Goal: Download file/media: Download file/media

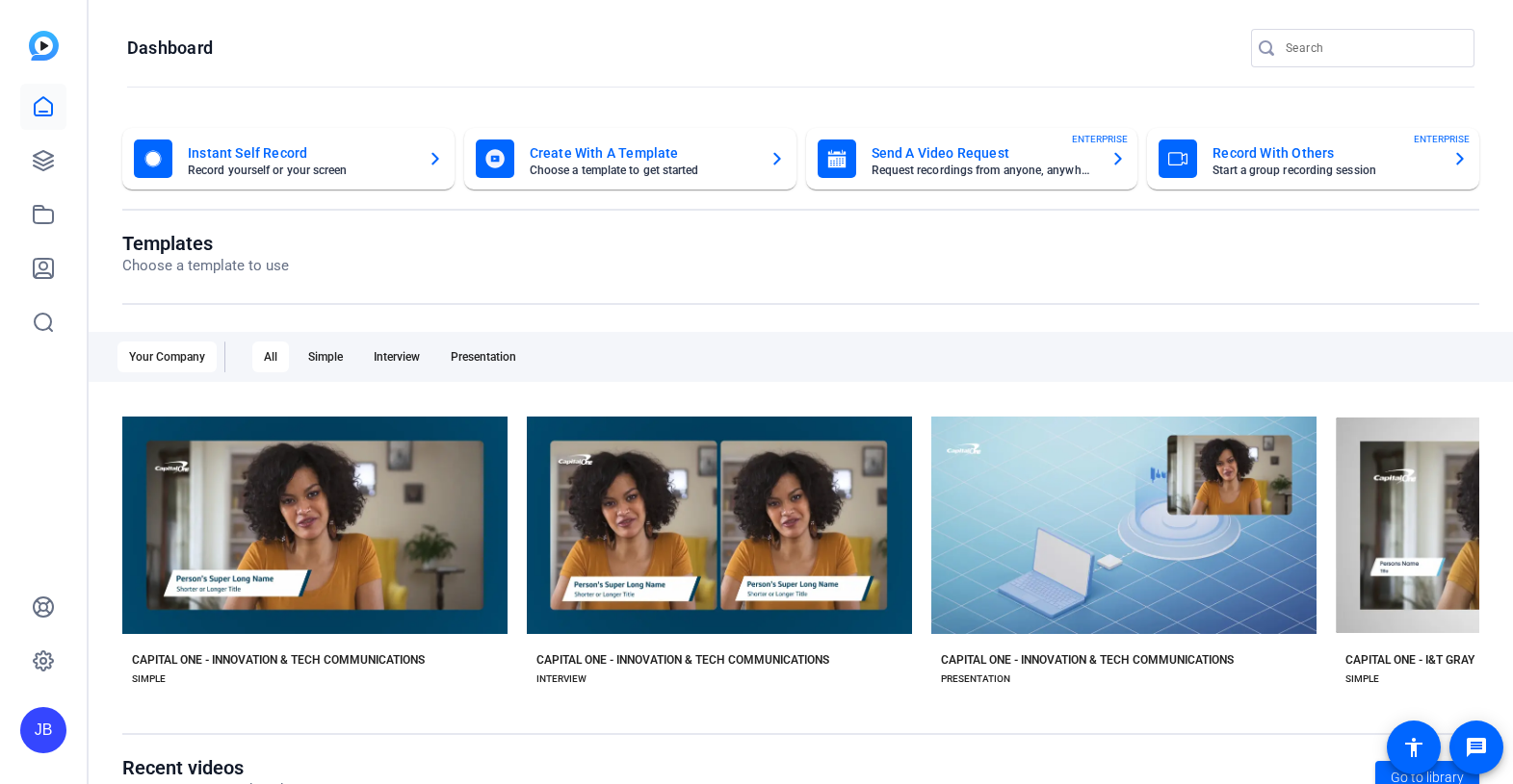
scroll to position [317, 0]
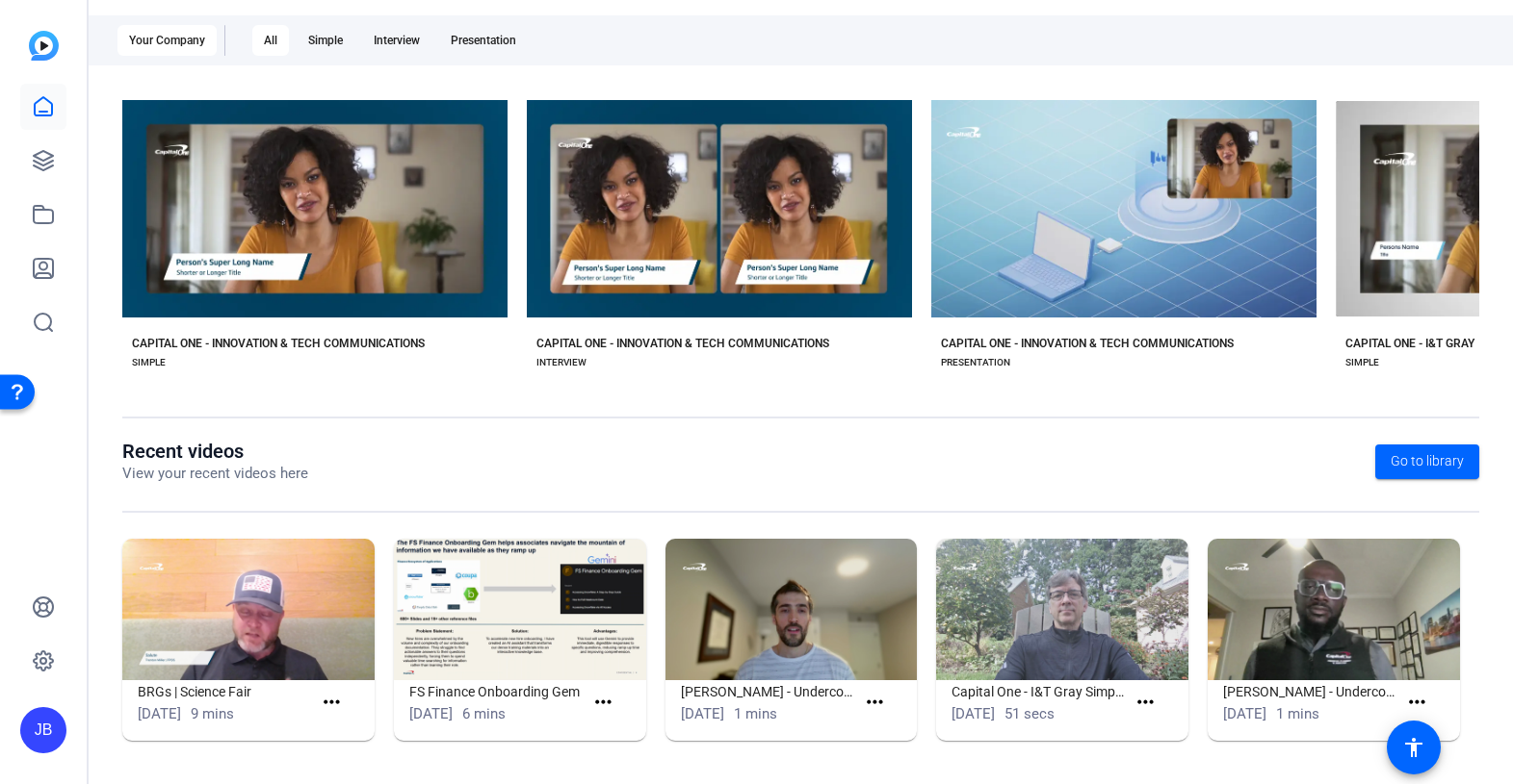
click at [308, 576] on img at bounding box center [248, 610] width 252 height 141
click at [342, 706] on mat-icon "more_horiz" at bounding box center [331, 703] width 25 height 24
click at [353, 728] on span "View" at bounding box center [374, 732] width 77 height 24
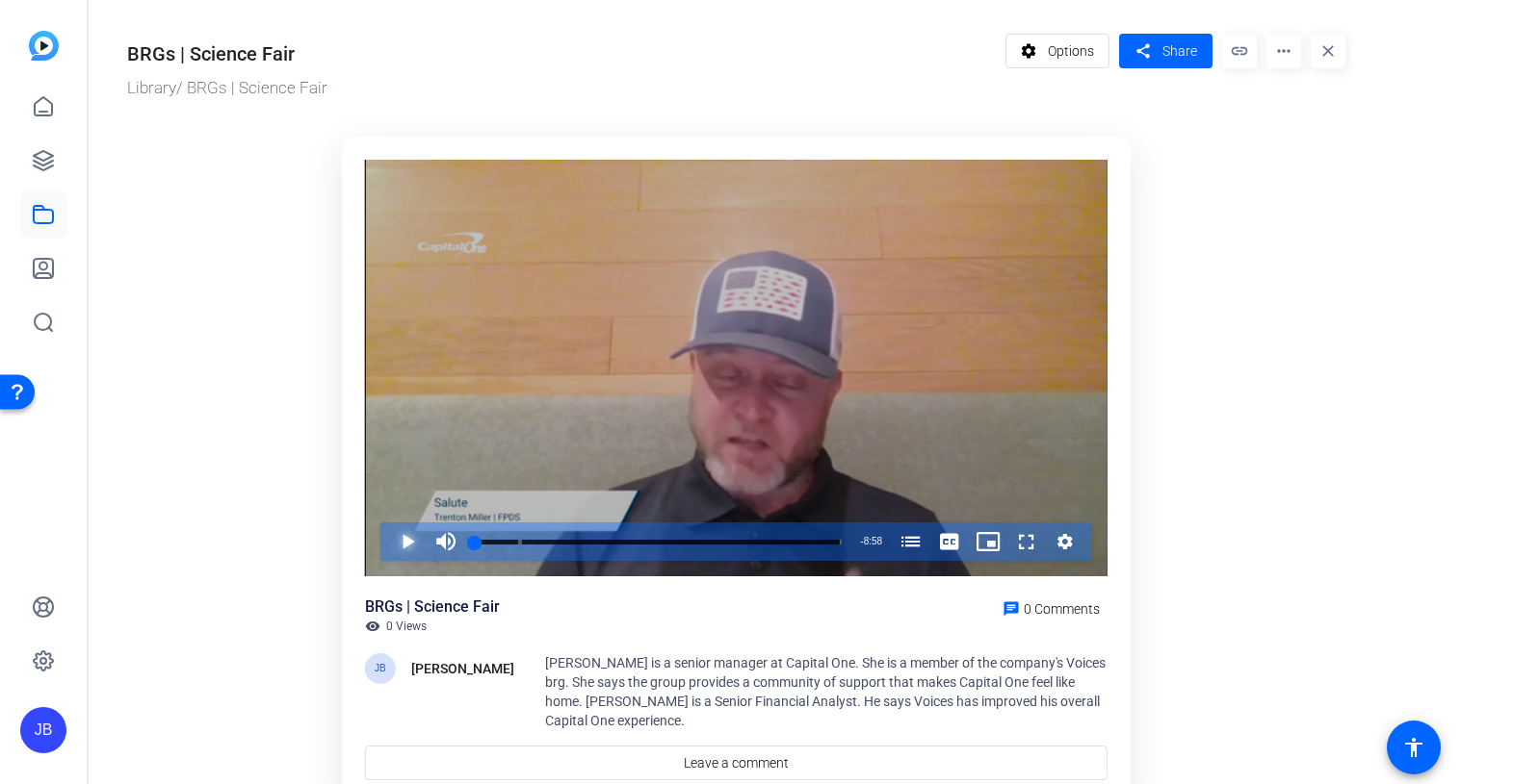
click at [388, 549] on span "Video Player" at bounding box center [388, 541] width 0 height 38
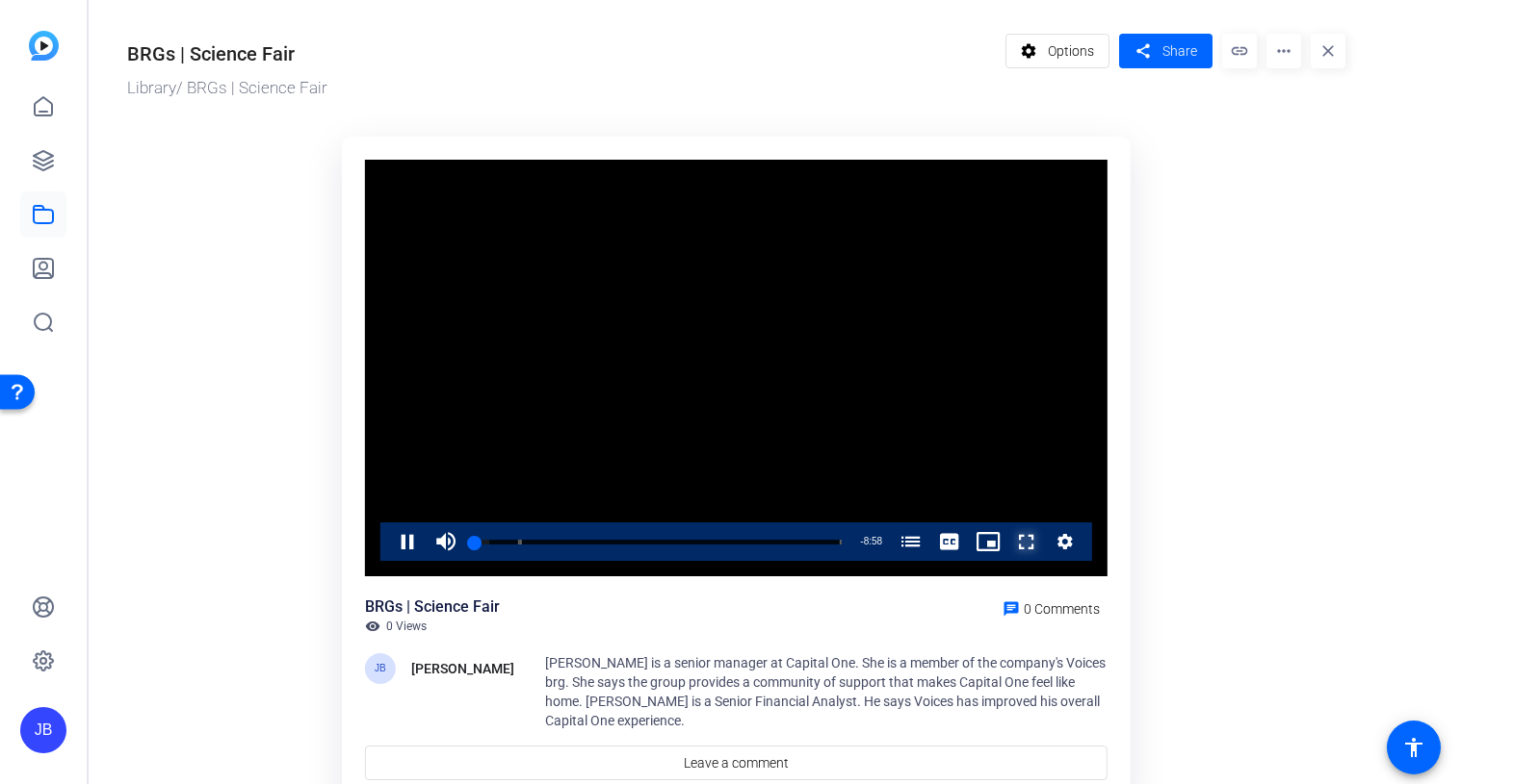
click at [1007, 541] on span "Video Player" at bounding box center [1007, 541] width 0 height 38
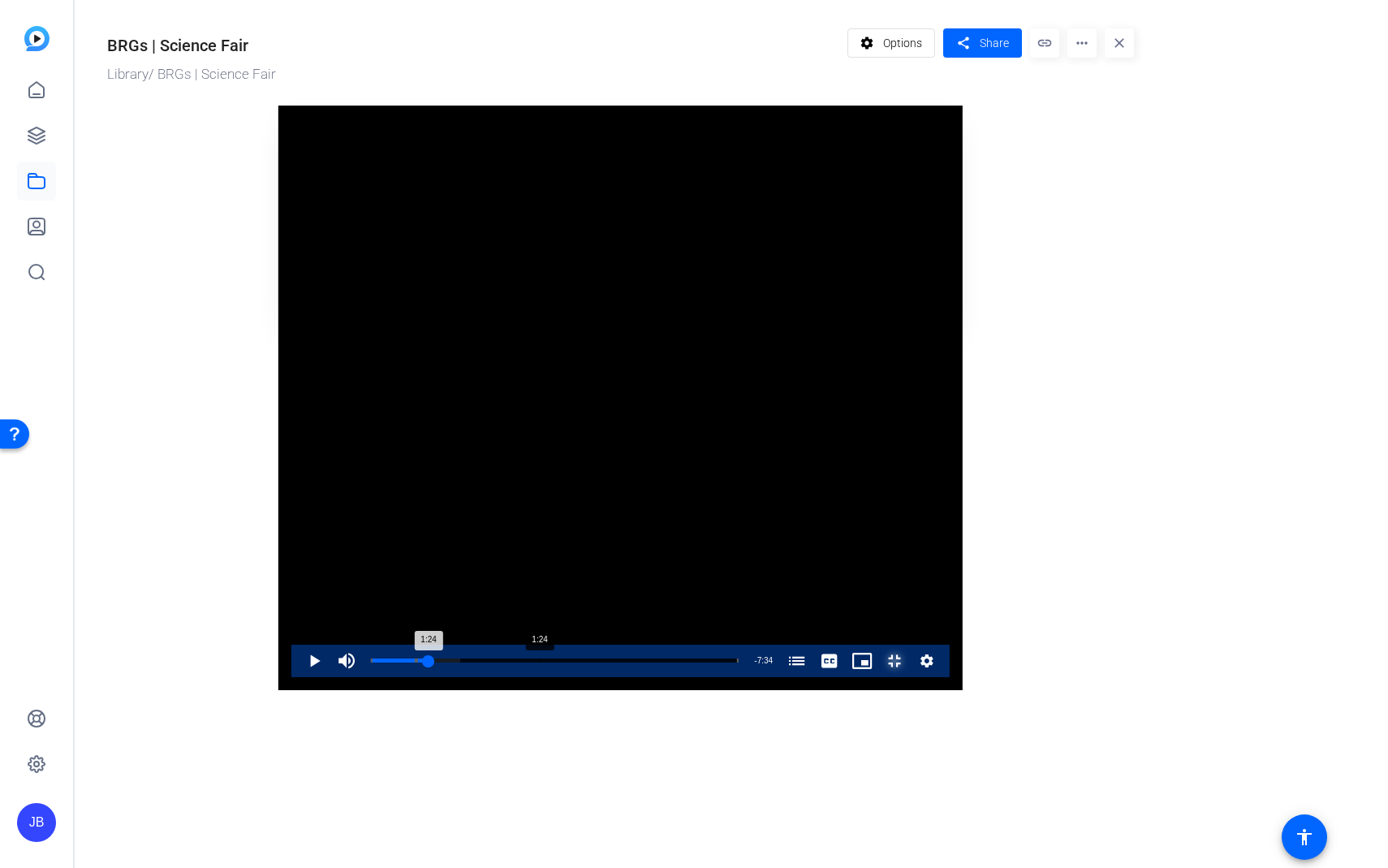
drag, startPoint x: 112, startPoint y: 841, endPoint x: 260, endPoint y: 842, distance: 148.0
click at [371, 661] on div "1:24" at bounding box center [400, 661] width 58 height 4
drag, startPoint x: 260, startPoint y: 842, endPoint x: 279, endPoint y: 842, distance: 19.0
click at [371, 661] on div "1:33" at bounding box center [403, 661] width 64 height 4
drag, startPoint x: 279, startPoint y: 842, endPoint x: 291, endPoint y: 842, distance: 12.0
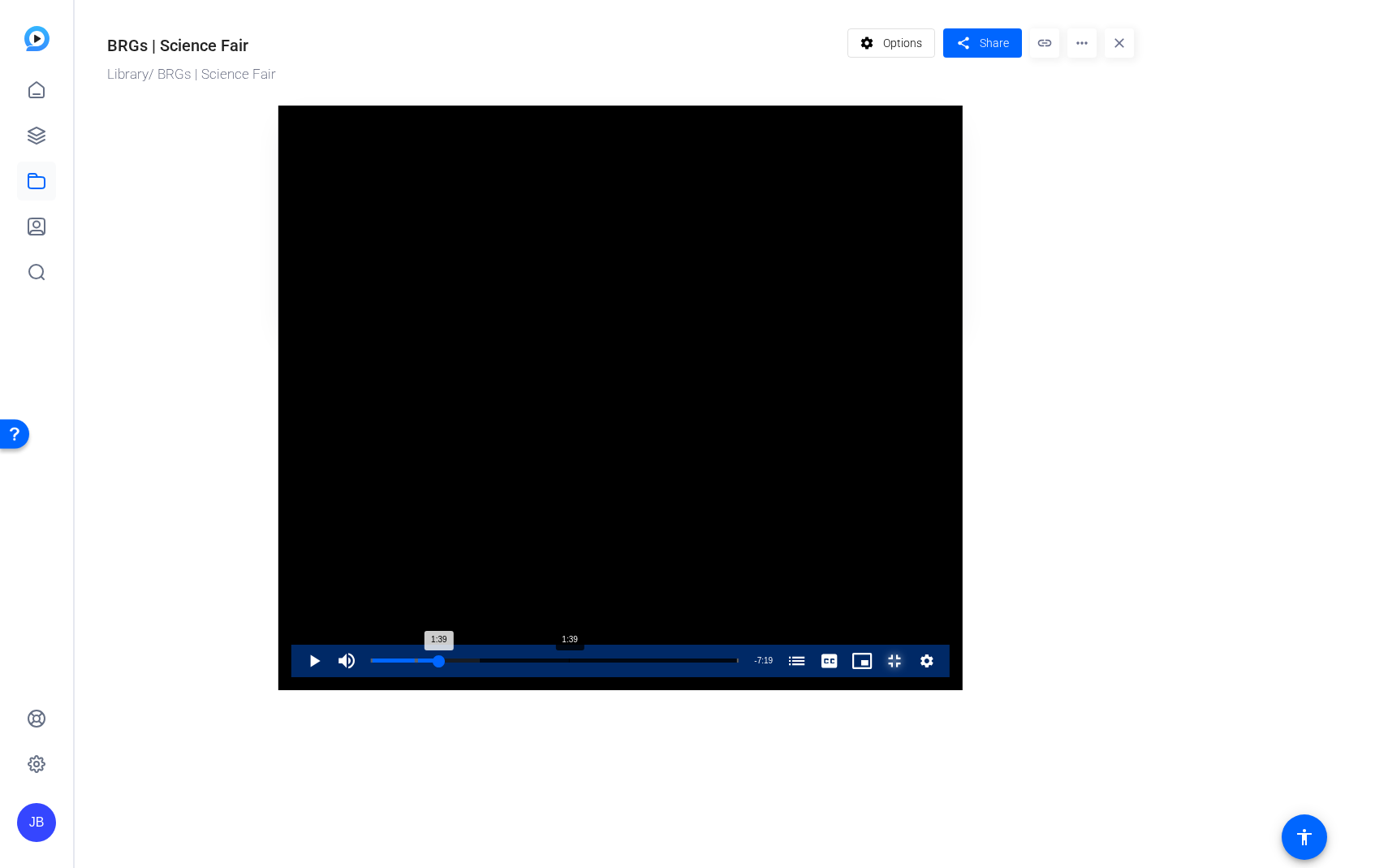
click at [371, 661] on div "1:39" at bounding box center [405, 661] width 68 height 4
drag, startPoint x: 290, startPoint y: 840, endPoint x: 521, endPoint y: 831, distance: 231.2
click at [521, 661] on div "Loaded : 0.00% 3:36 3:18 The Salute Brg (00:00) Celebrating the Capital One BRG…" at bounding box center [555, 661] width 384 height 32
click at [516, 661] on div "3:31" at bounding box center [443, 661] width 145 height 4
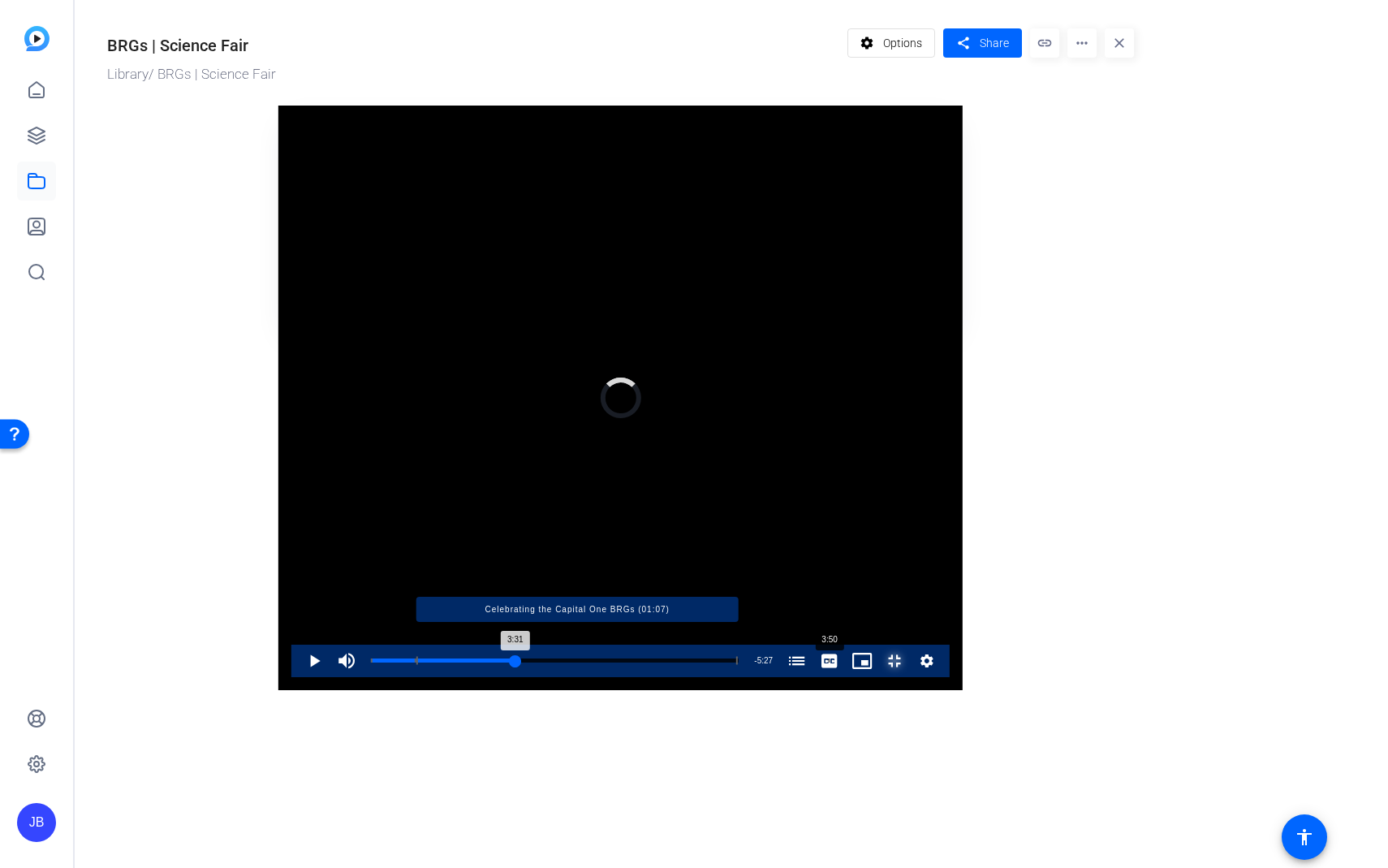
drag, startPoint x: 519, startPoint y: 832, endPoint x: 550, endPoint y: 838, distance: 31.6
click at [550, 661] on div "Loaded : 0.00% 3:50 3:31 The Salute Brg (00:00) Celebrating the Capital One BRG…" at bounding box center [555, 661] width 368 height 4
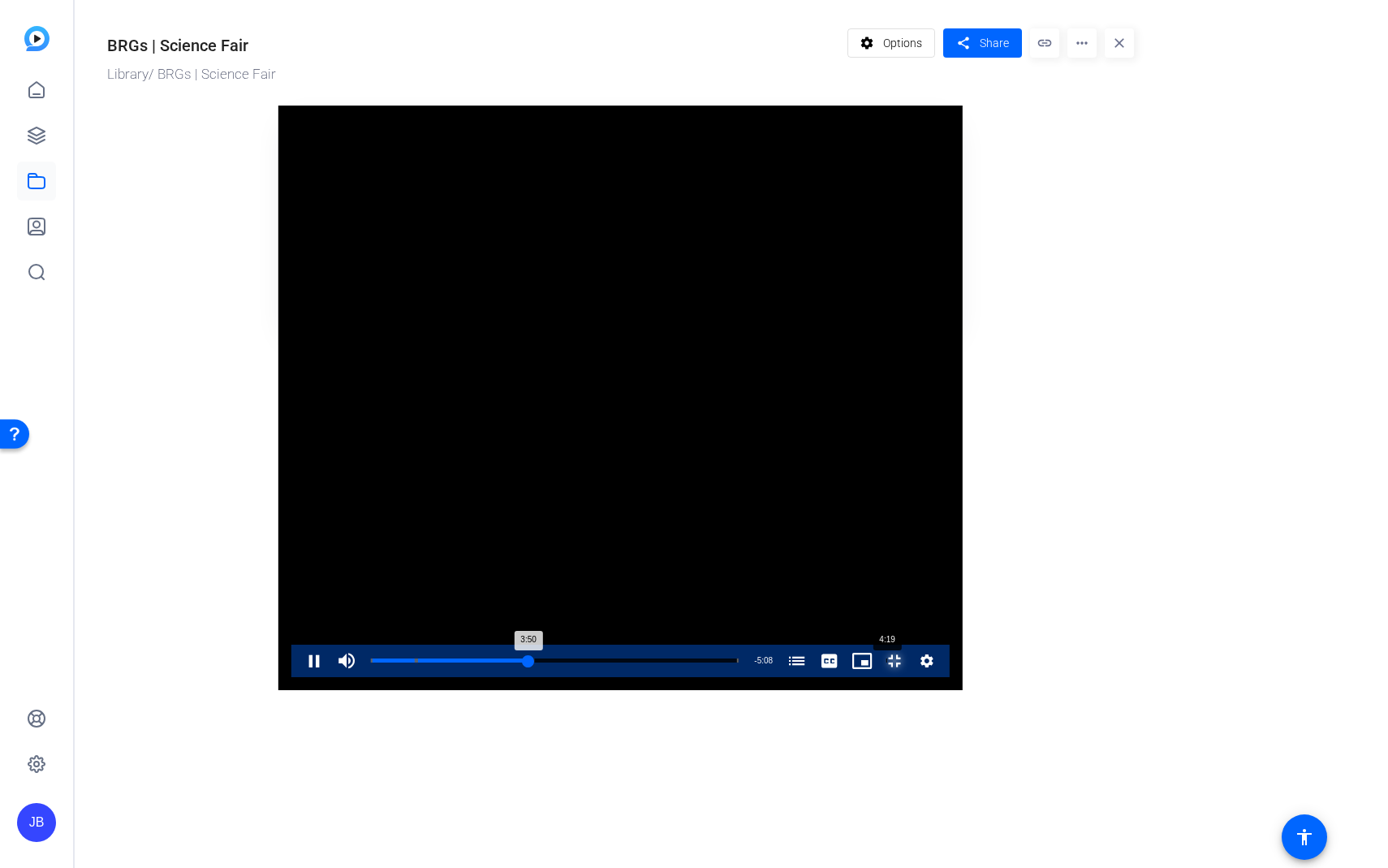
click at [608, 661] on div "Loaded : 44.55% 4:19 3:50 The Salute Brg (00:00) Celebrating the Capital One BR…" at bounding box center [555, 661] width 368 height 4
click at [628, 661] on div "Loaded : 48.41% 4:29 4:19 The Salute Brg (00:00) Celebrating the Capital One BR…" at bounding box center [555, 661] width 384 height 32
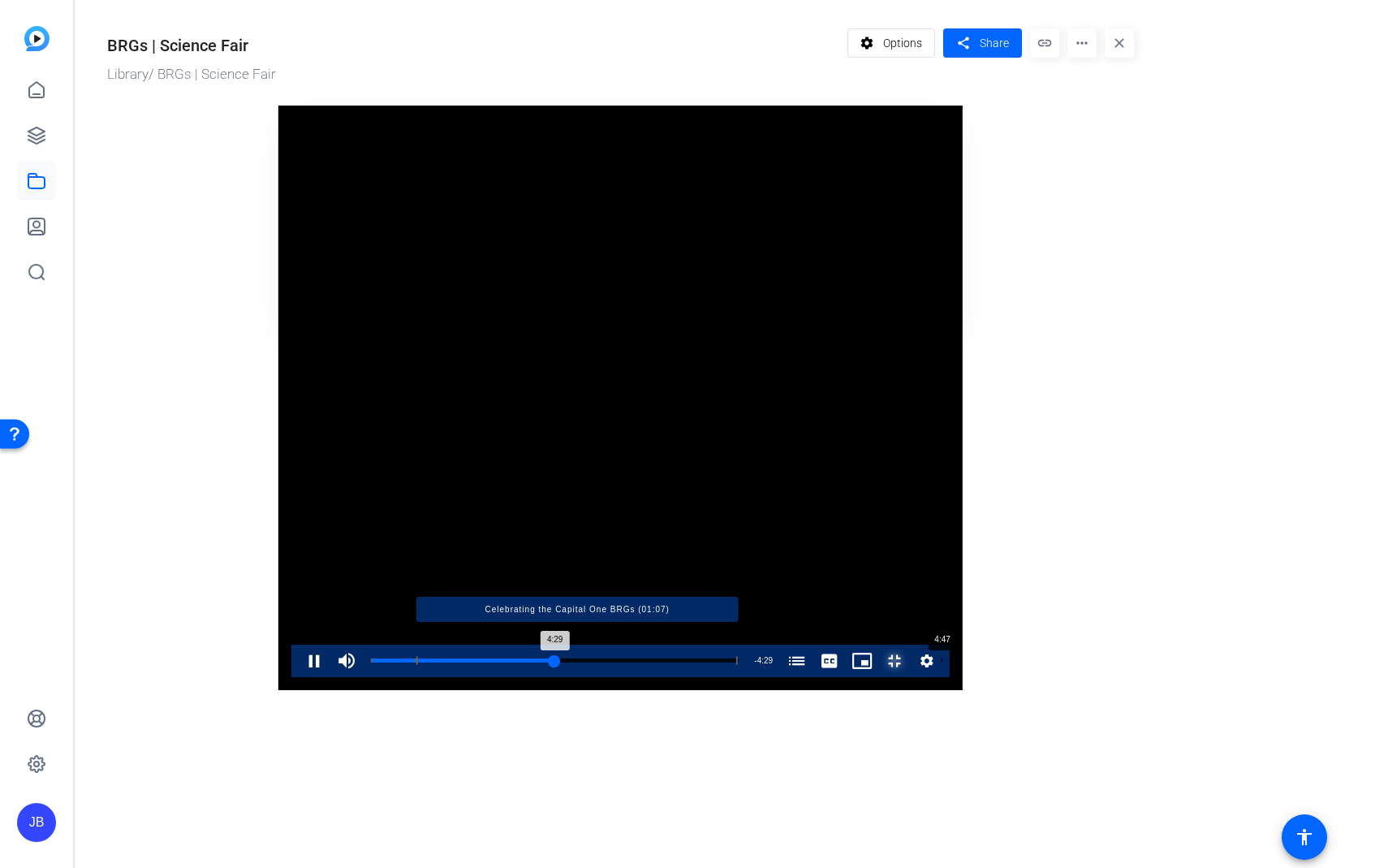
click at [665, 661] on div "Progress Bar" at bounding box center [577, 661] width 322 height 8
click at [716, 661] on div "Progress Bar" at bounding box center [577, 661] width 322 height 8
click at [739, 661] on div "Loaded : 59.40% 5:40 5:13 The Salute Brg (00:00) Celebrating the Capital One BR…" at bounding box center [555, 661] width 368 height 4
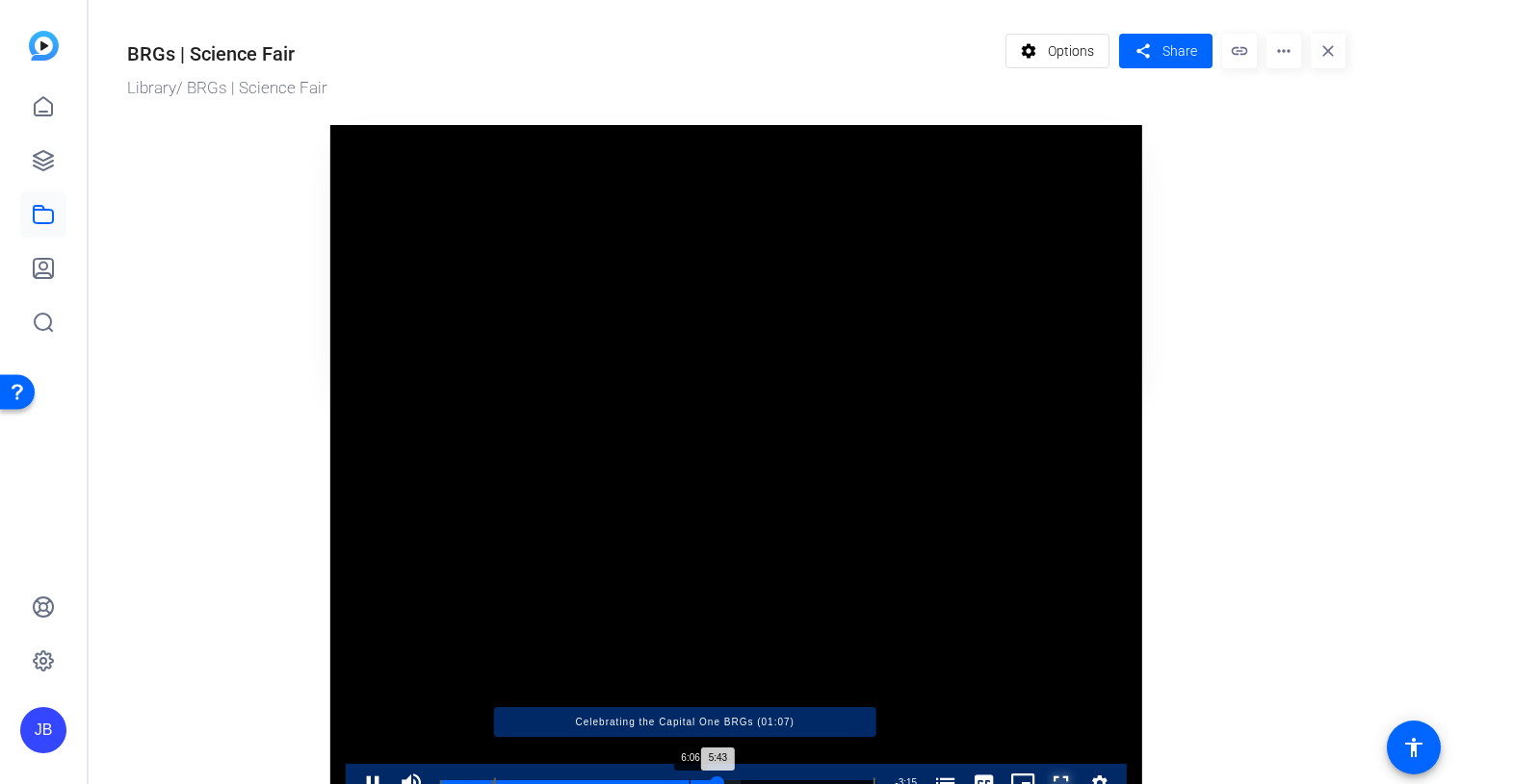
click at [723, 781] on div "Loaded : 68.91% 6:06 5:43 The Salute Brg (00:00) Celebrating the Capital One BR…" at bounding box center [658, 783] width 436 height 5
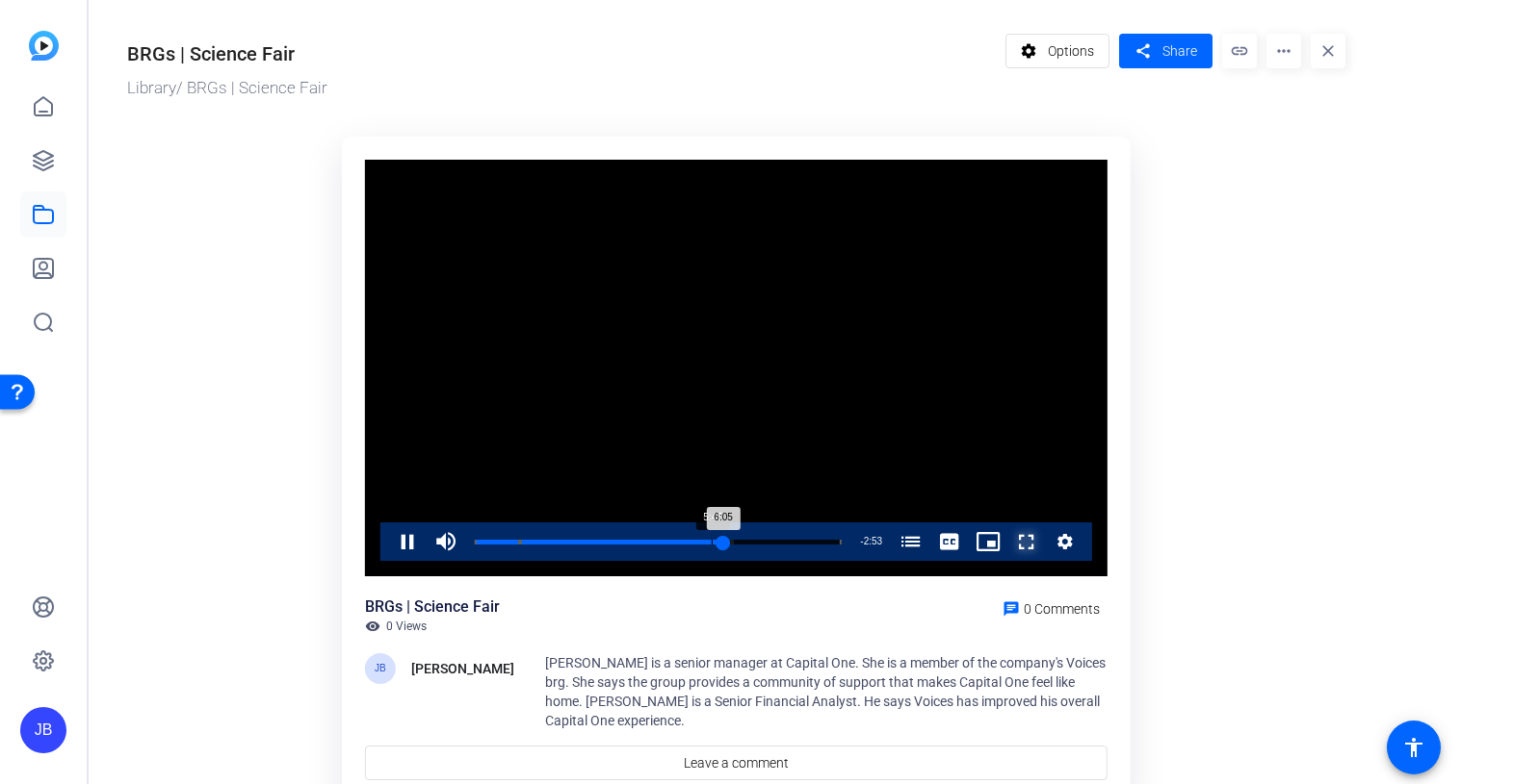
click at [711, 545] on div "Loaded : 70.69% 5:47 6:05 The Salute Brg (00:00) Celebrating the Capital One BR…" at bounding box center [658, 541] width 386 height 38
click at [724, 545] on div "Loaded : 72.47% 6:04 5:48 The Salute Brg (00:00) Celebrating the Capital One BR…" at bounding box center [658, 541] width 386 height 38
click at [720, 545] on div "6:00" at bounding box center [596, 542] width 244 height 5
click at [713, 545] on div "5:59" at bounding box center [596, 542] width 244 height 5
click at [710, 545] on div "5:46" at bounding box center [592, 542] width 236 height 5
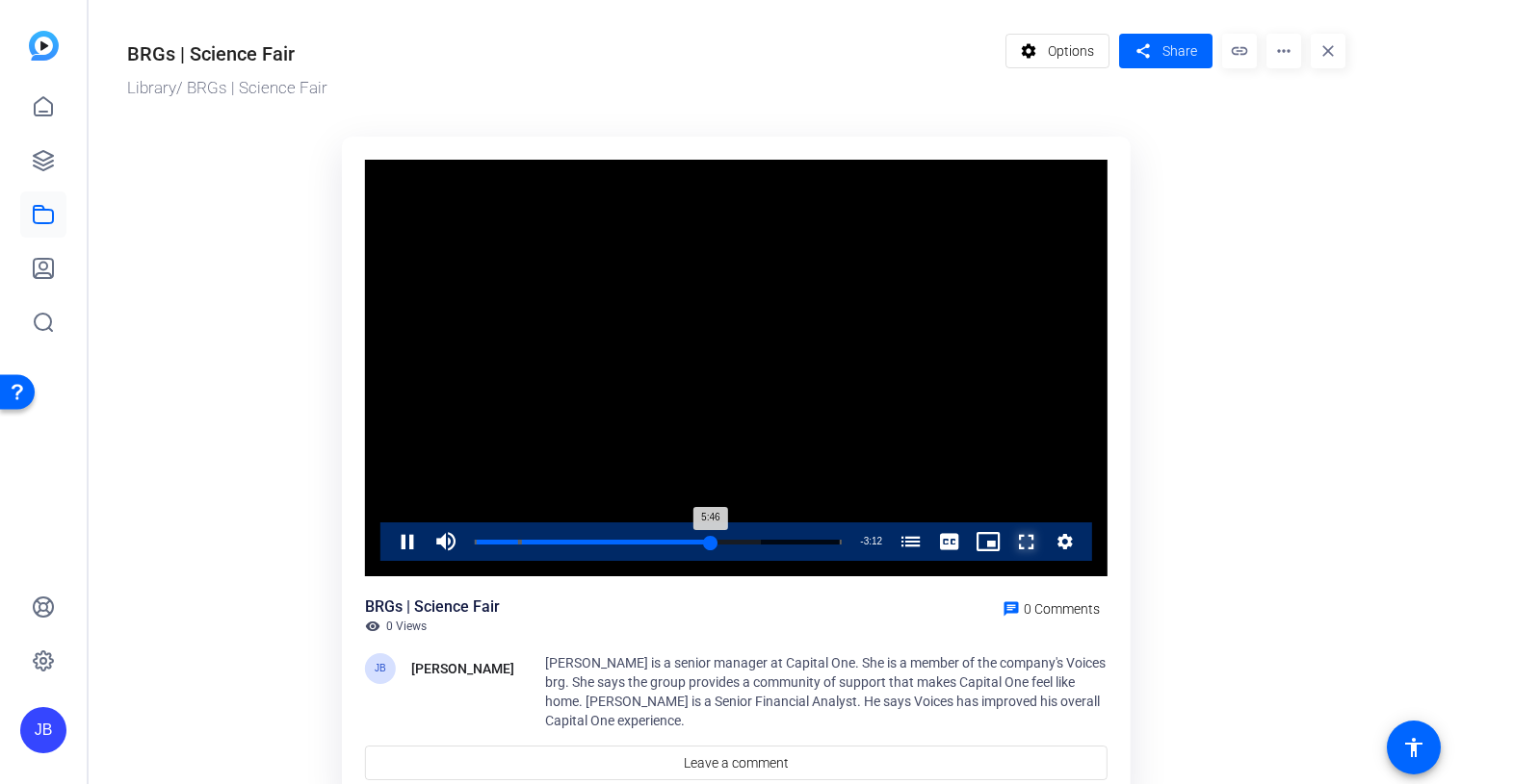
click at [708, 545] on div "5:46" at bounding box center [592, 542] width 236 height 5
click at [699, 545] on div "5:43" at bounding box center [591, 542] width 234 height 5
click at [694, 545] on div "5:29" at bounding box center [586, 542] width 225 height 5
click at [672, 545] on div "Loaded : 61.48% 4:49 4:49 The Salute Brg (00:00) Celebrating the Capital One BR…" at bounding box center [658, 541] width 386 height 38
click at [986, 381] on video "Video Player" at bounding box center [735, 368] width 742 height 417
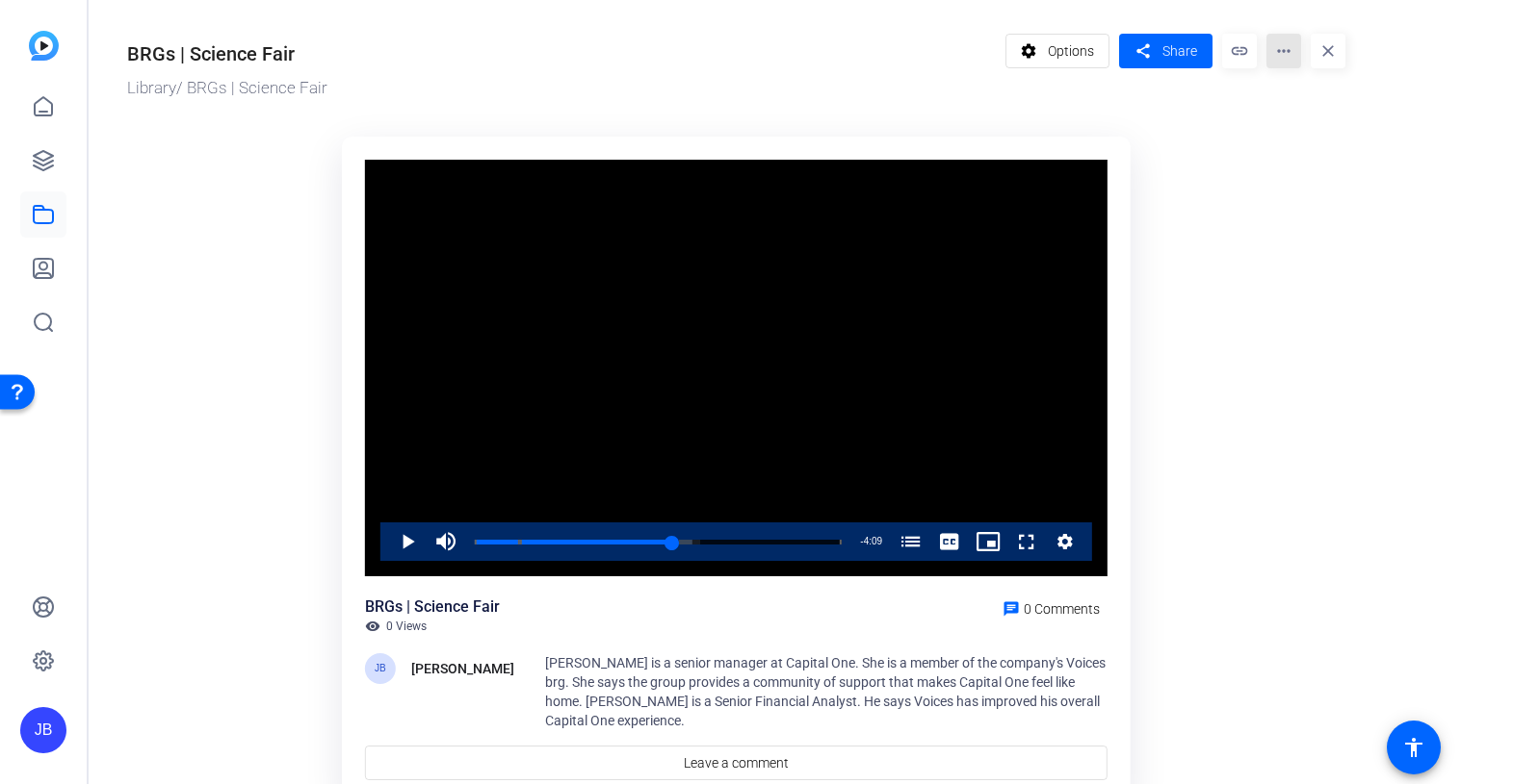
click at [1277, 58] on mat-icon "more_horiz" at bounding box center [1284, 50] width 34 height 34
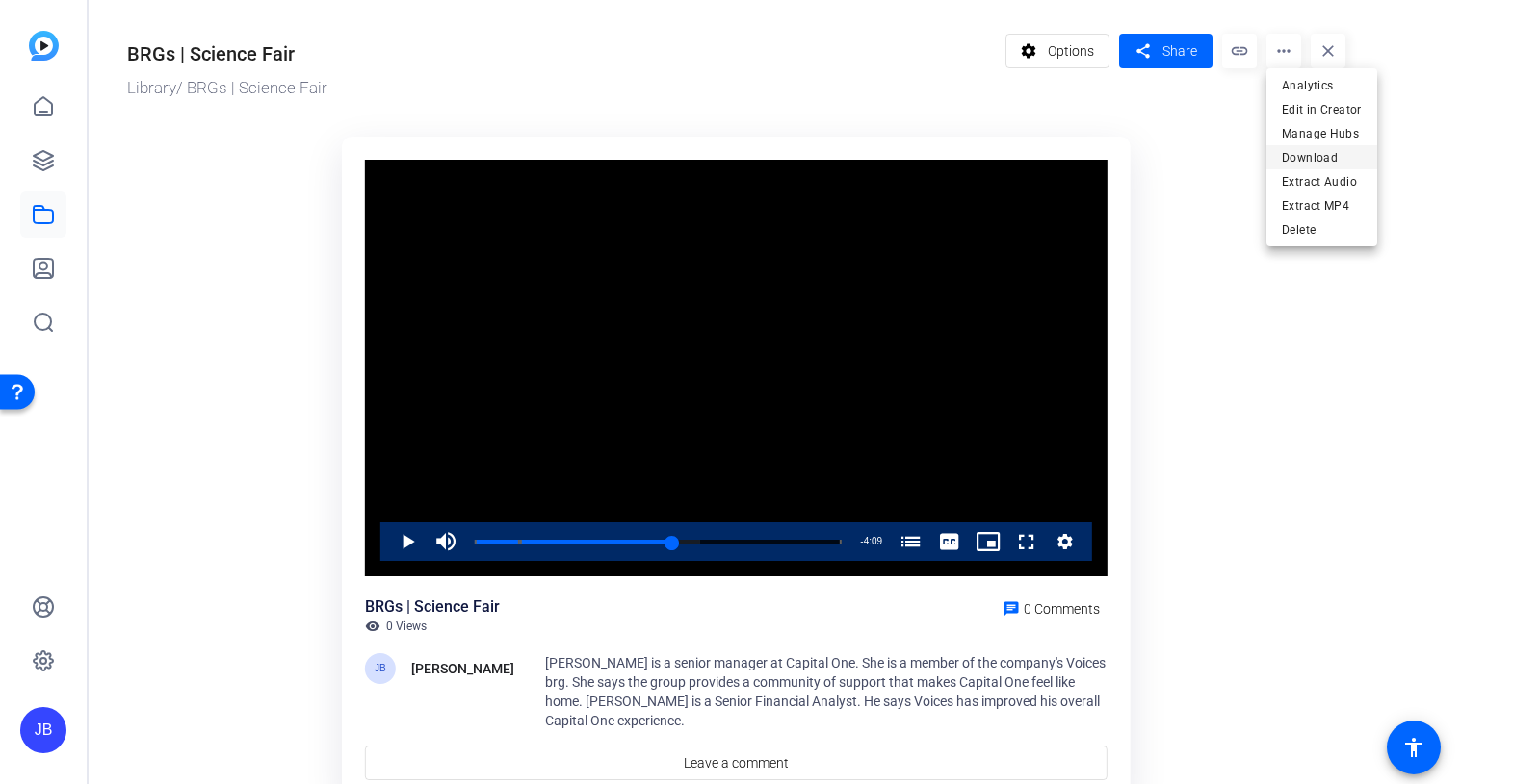
click at [1331, 161] on span "Download" at bounding box center [1322, 158] width 80 height 24
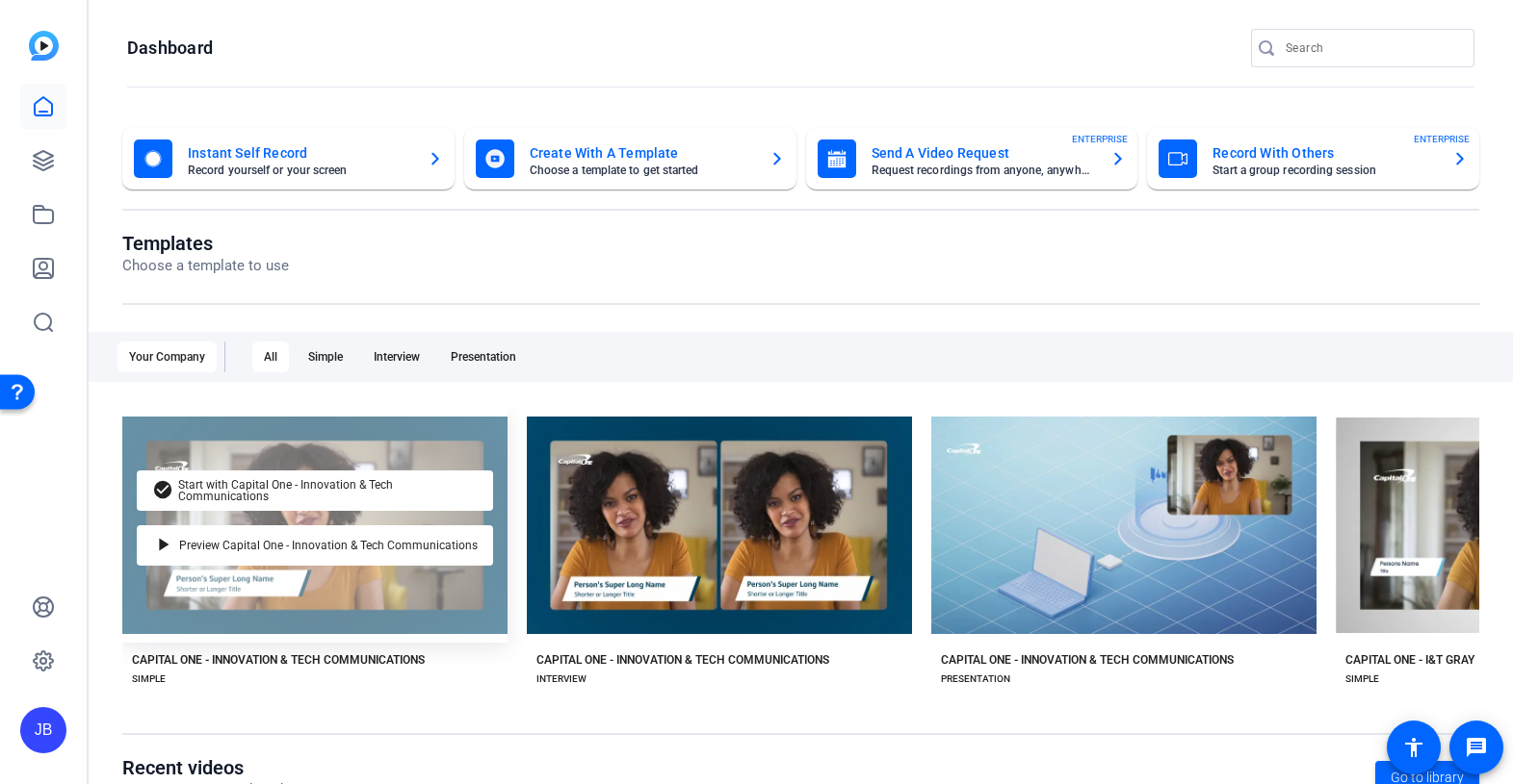
scroll to position [317, 0]
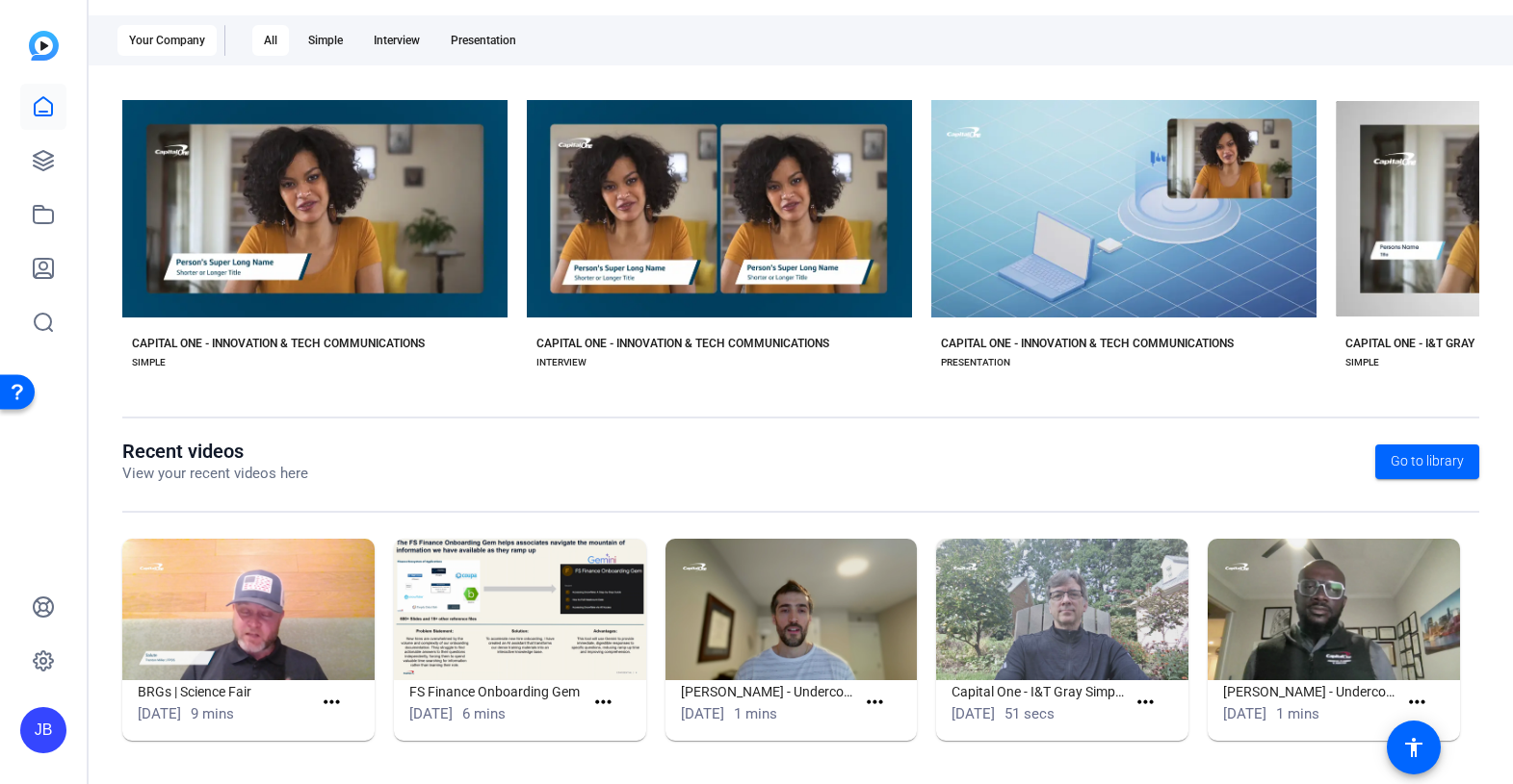
click at [308, 607] on img at bounding box center [248, 610] width 252 height 141
click at [331, 690] on span at bounding box center [335, 703] width 47 height 46
click at [338, 710] on mat-icon "more_horiz" at bounding box center [331, 703] width 25 height 24
click at [354, 727] on span "View" at bounding box center [374, 732] width 77 height 24
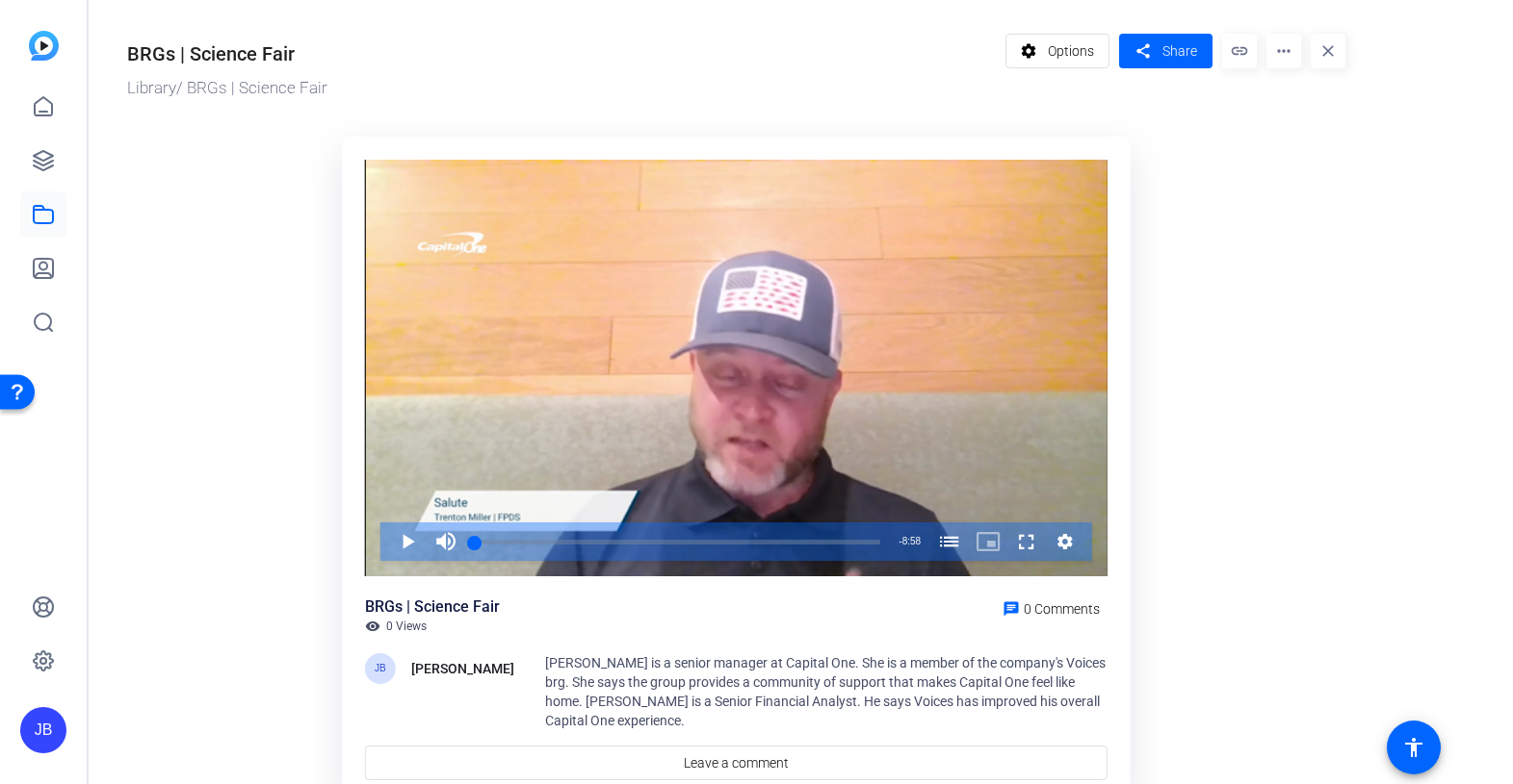
click at [1280, 58] on mat-icon "more_horiz" at bounding box center [1284, 50] width 34 height 34
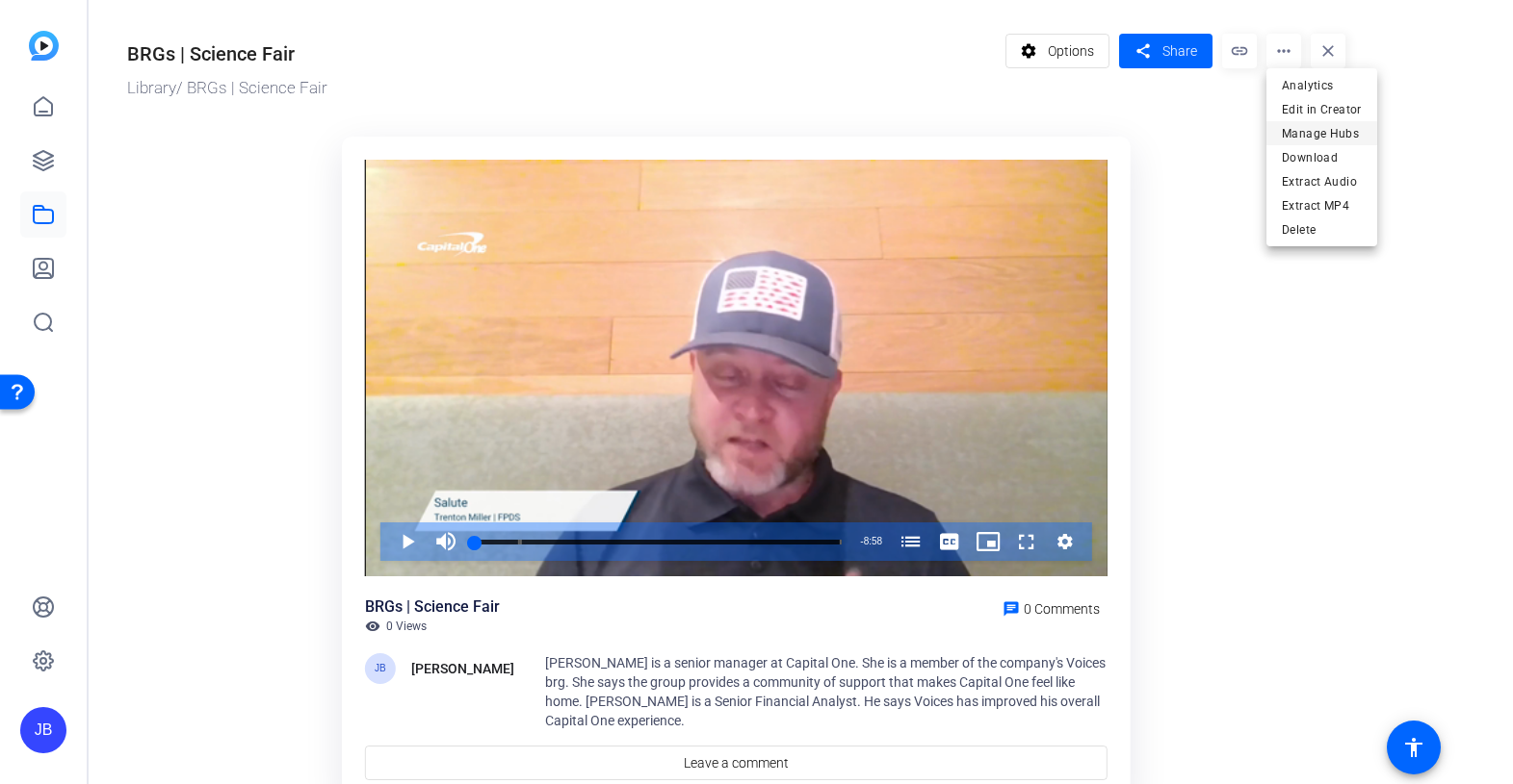
drag, startPoint x: 1322, startPoint y: 105, endPoint x: 1306, endPoint y: 140, distance: 38.5
click at [1322, 105] on span "Edit in Creator" at bounding box center [1322, 110] width 80 height 24
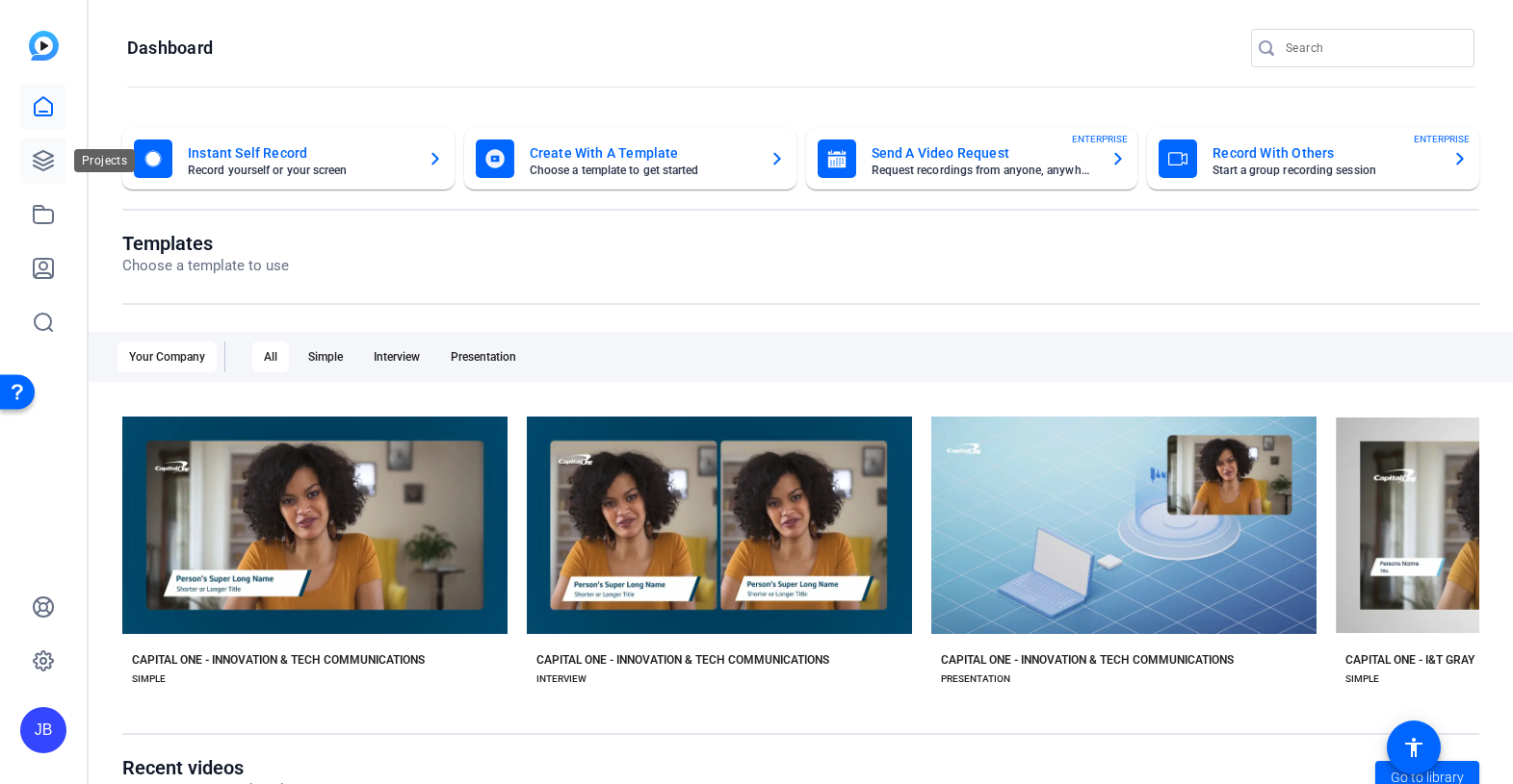
click at [51, 141] on link at bounding box center [43, 160] width 46 height 46
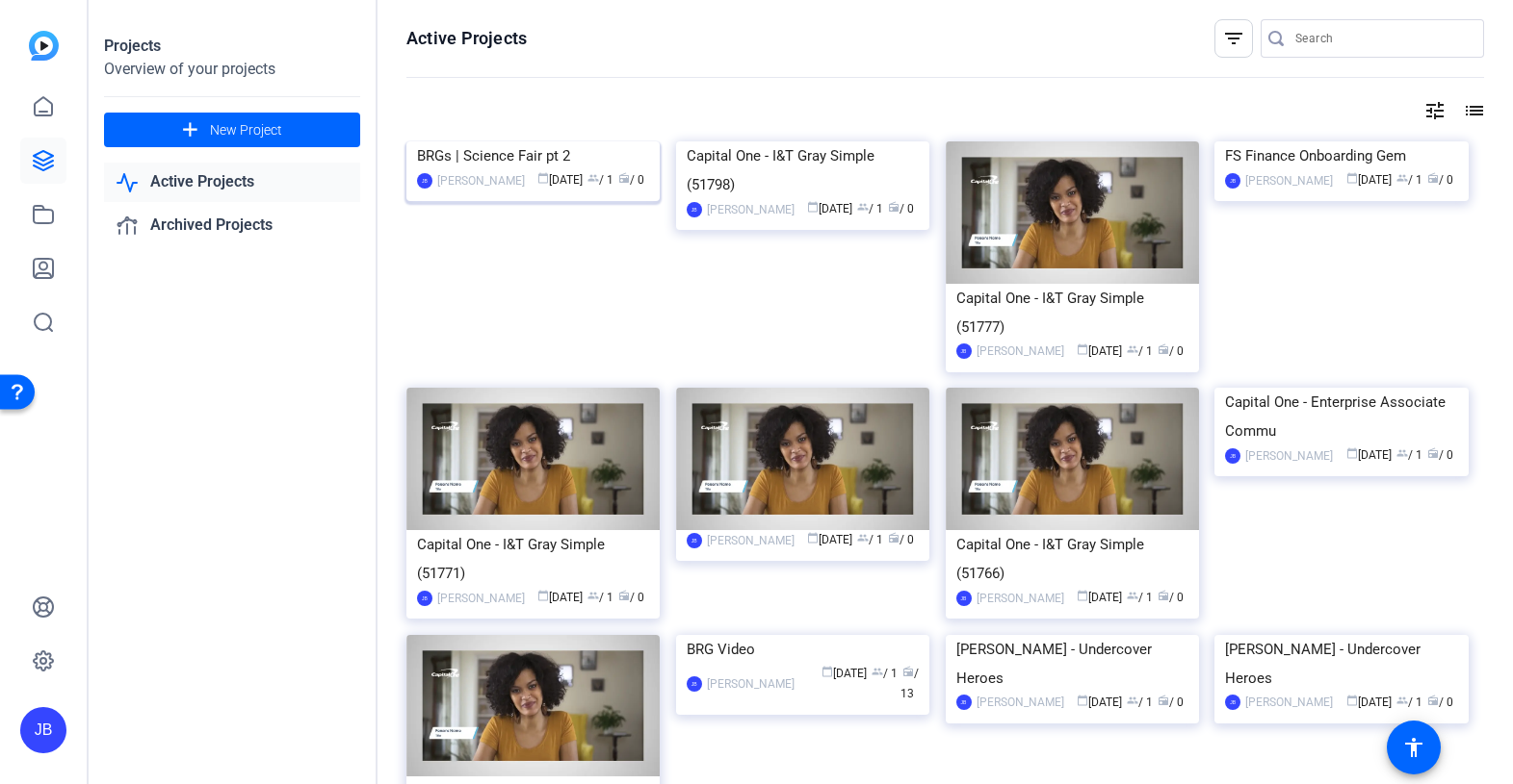
click at [507, 171] on div "BRGs | Science Fair pt 2" at bounding box center [532, 155] width 232 height 28
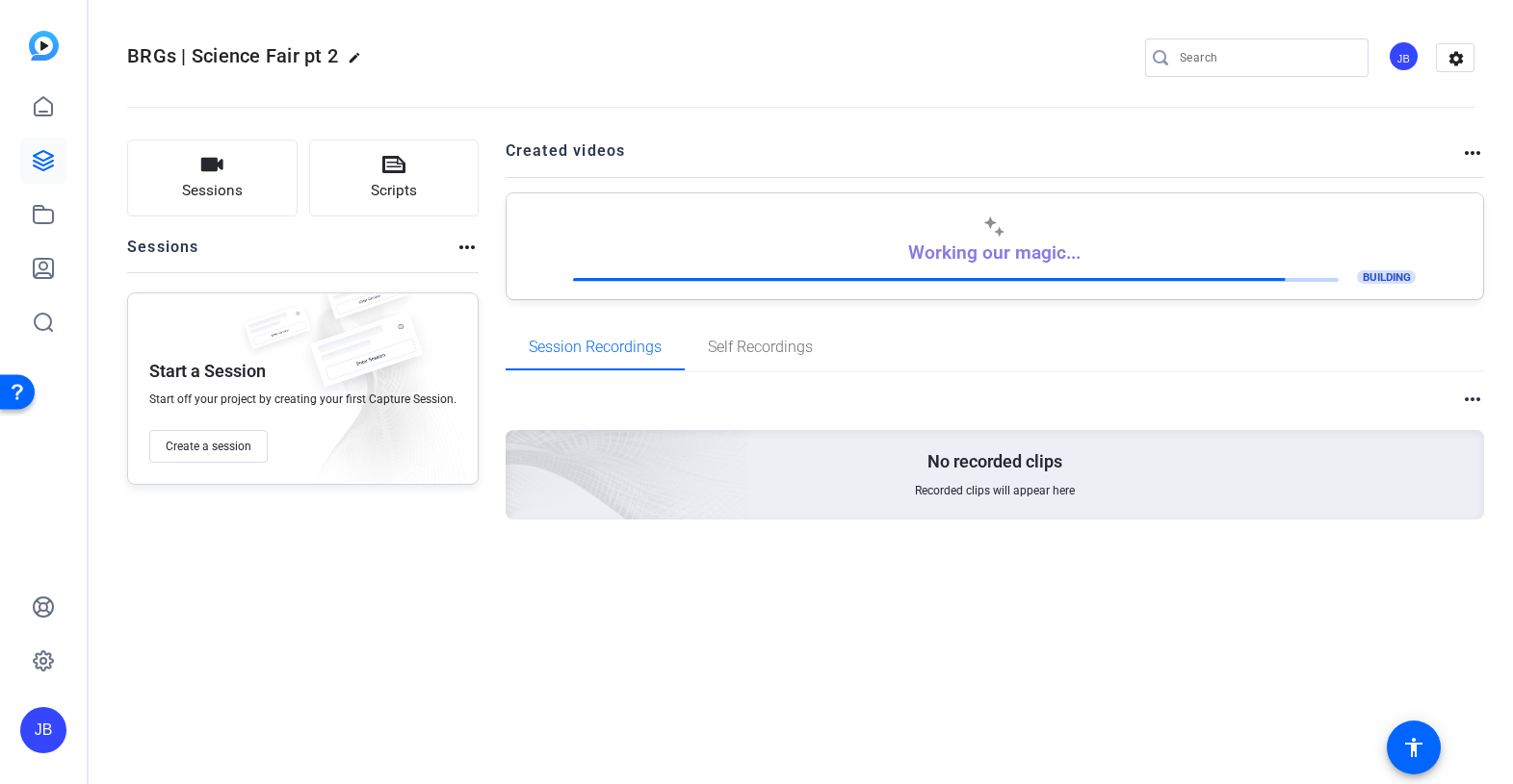
click at [1182, 232] on div "Working our magic... BUILDING" at bounding box center [995, 251] width 937 height 72
